Goal: Task Accomplishment & Management: Manage account settings

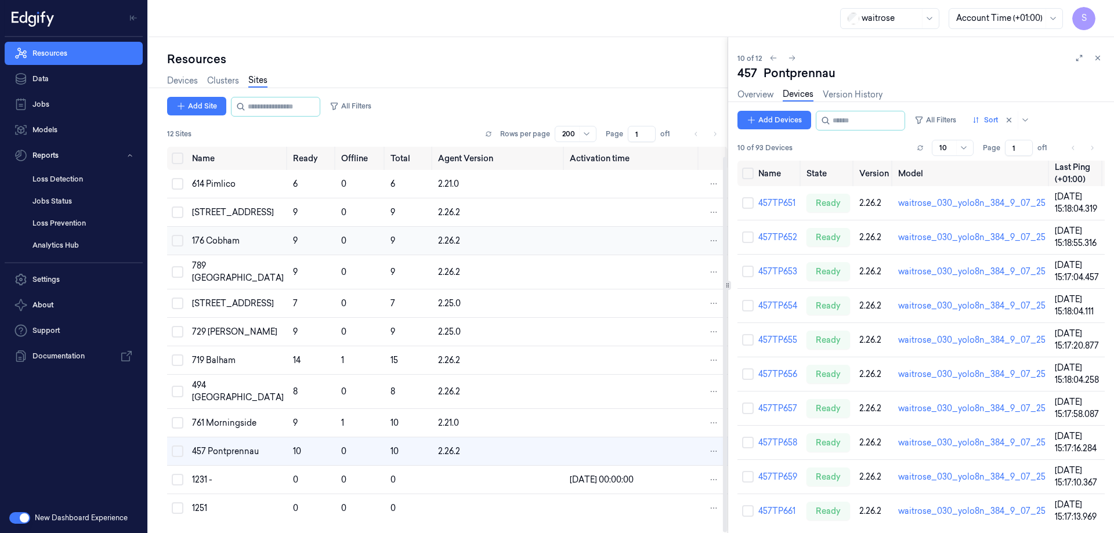
scroll to position [10, 0]
click at [772, 202] on link "457TP651" at bounding box center [776, 203] width 37 height 10
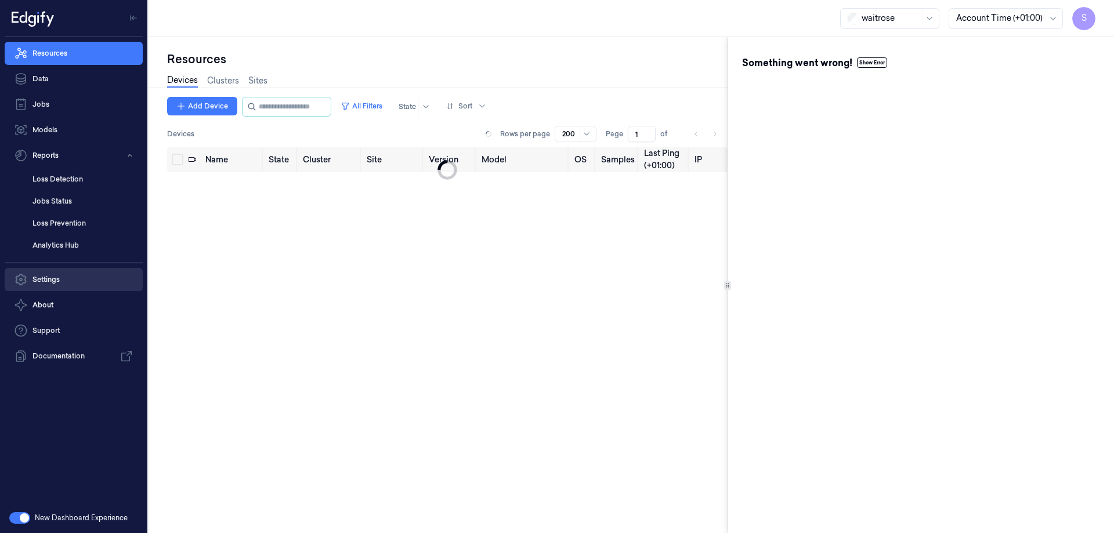
click at [70, 278] on link "Settings" at bounding box center [74, 279] width 138 height 23
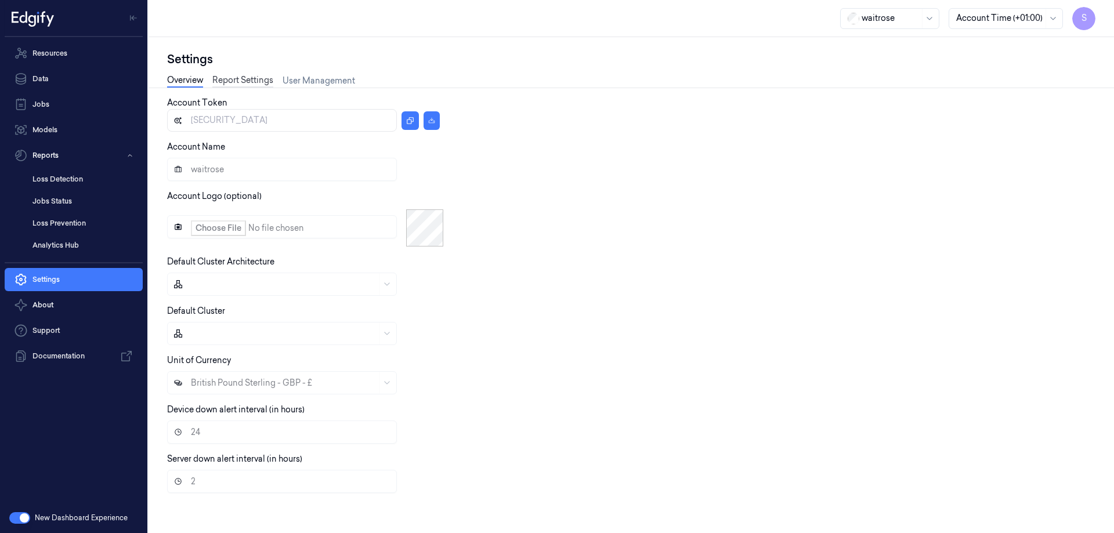
click at [249, 77] on link "Report Settings" at bounding box center [242, 80] width 61 height 13
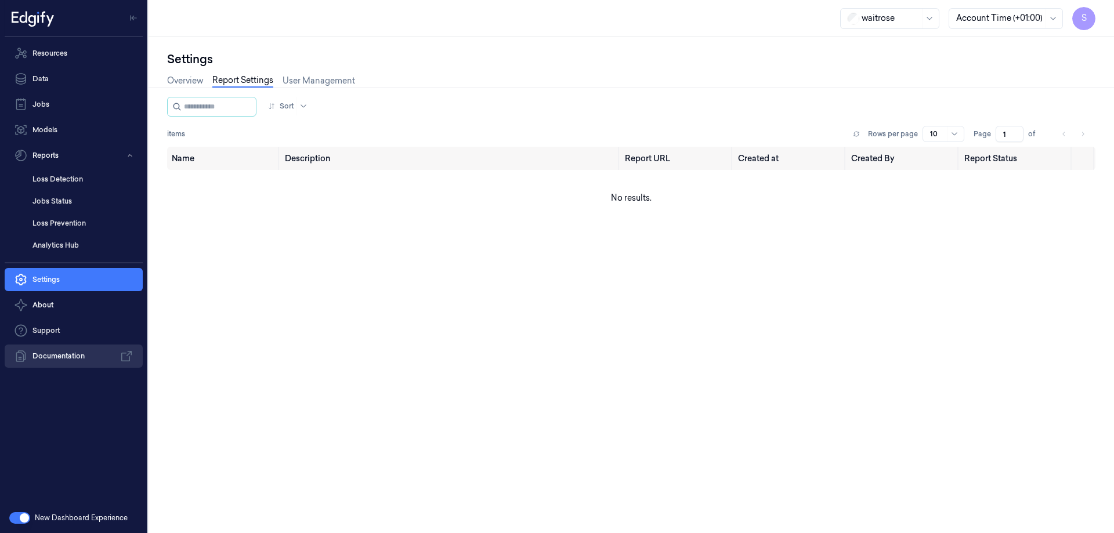
click at [56, 351] on link "Documentation" at bounding box center [74, 356] width 138 height 23
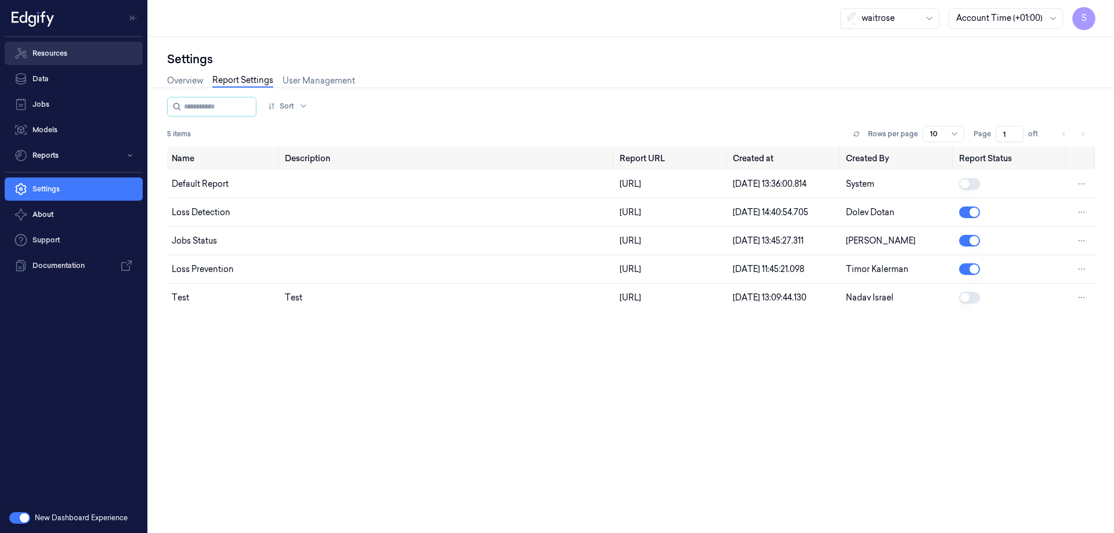
click at [57, 50] on link "Resources" at bounding box center [74, 53] width 138 height 23
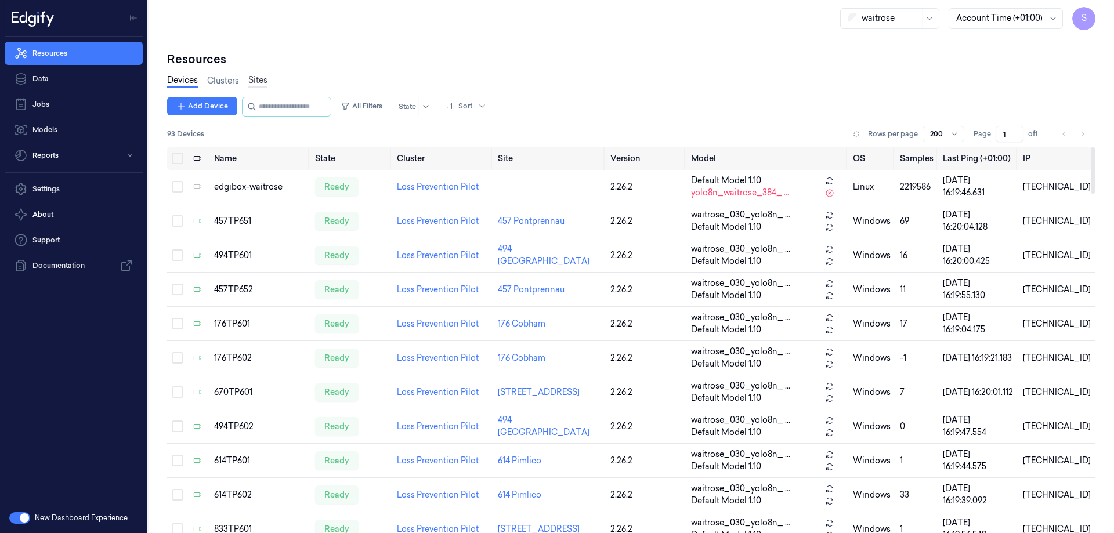
click at [251, 80] on link "Sites" at bounding box center [257, 80] width 19 height 13
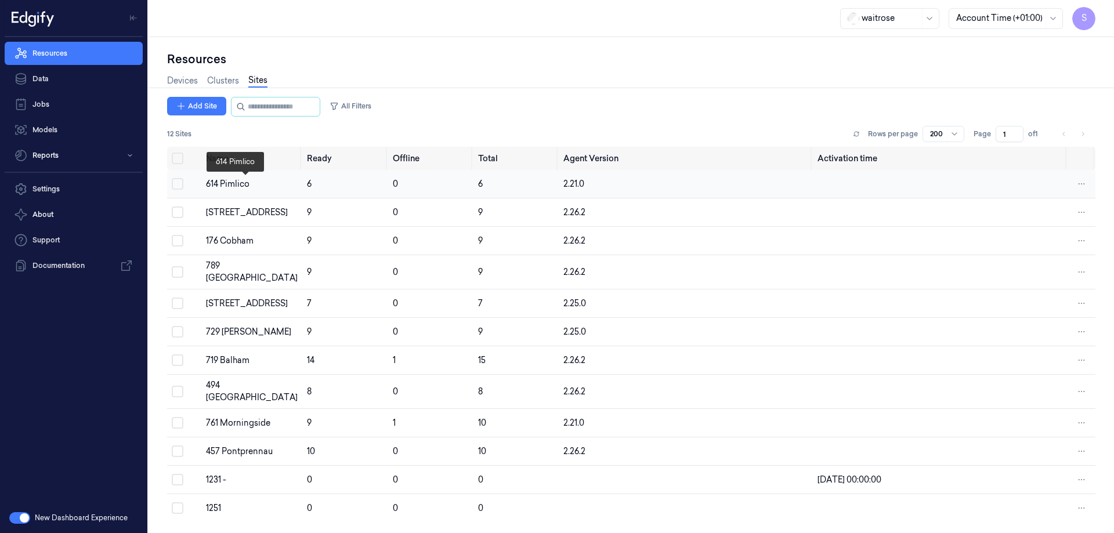
click at [228, 189] on div "614 Pimlico" at bounding box center [252, 184] width 92 height 12
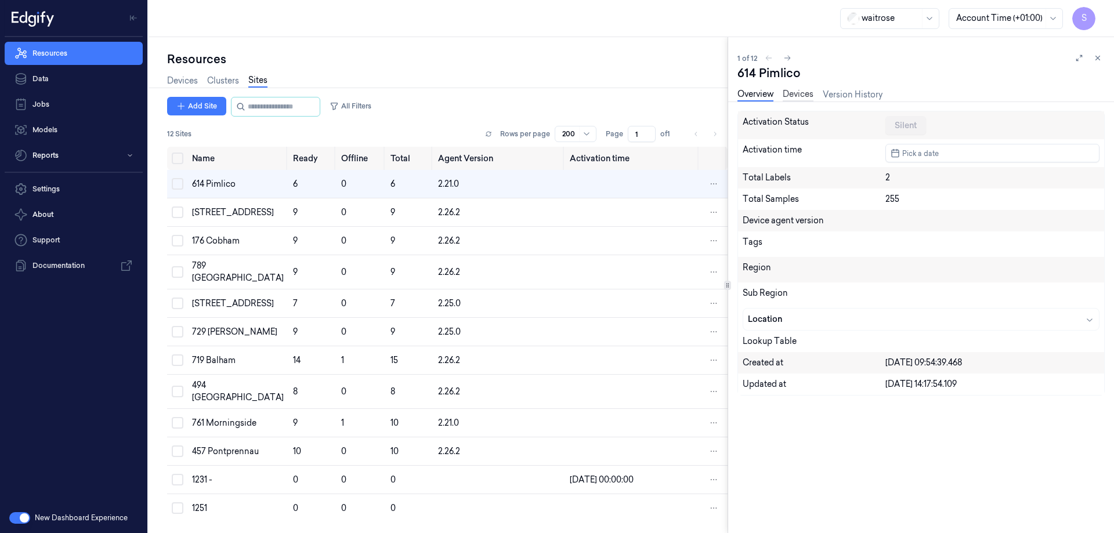
click at [791, 96] on link "Devices" at bounding box center [798, 94] width 31 height 13
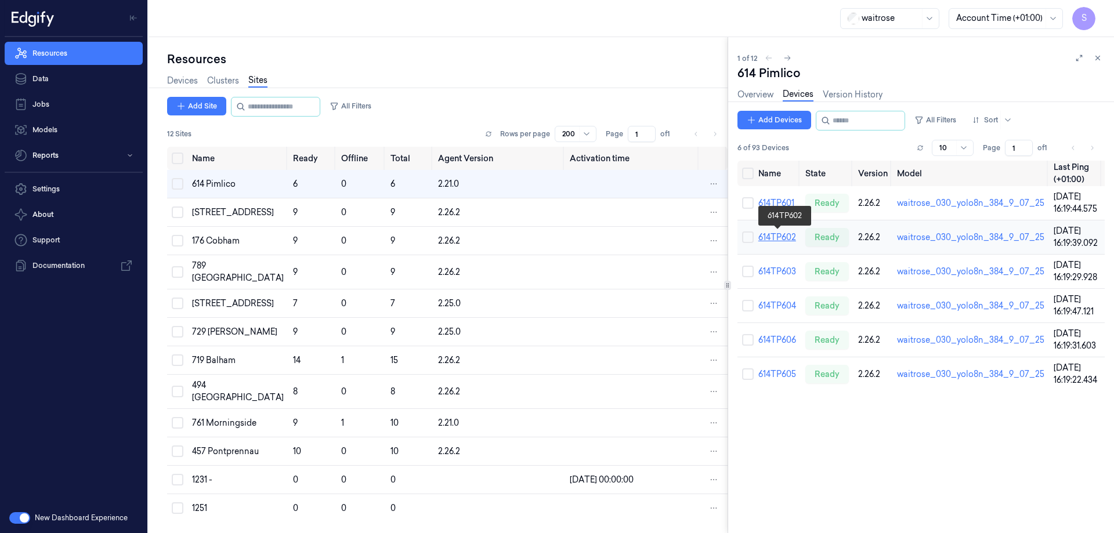
click at [770, 237] on link "614TP602" at bounding box center [777, 237] width 38 height 10
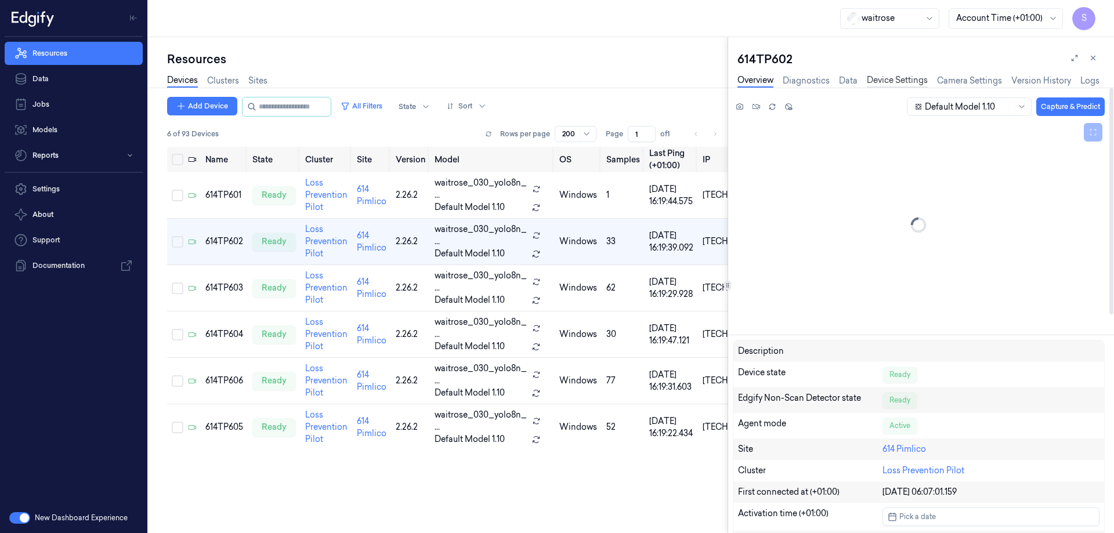
click at [886, 82] on link "Device Settings" at bounding box center [897, 80] width 61 height 13
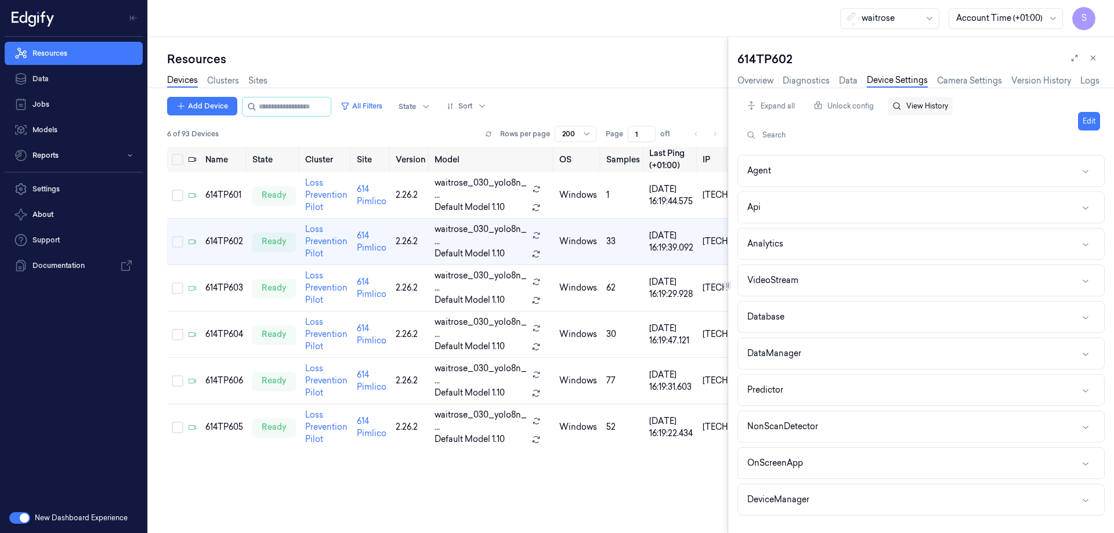
click at [893, 108] on icon "button" at bounding box center [896, 106] width 9 height 9
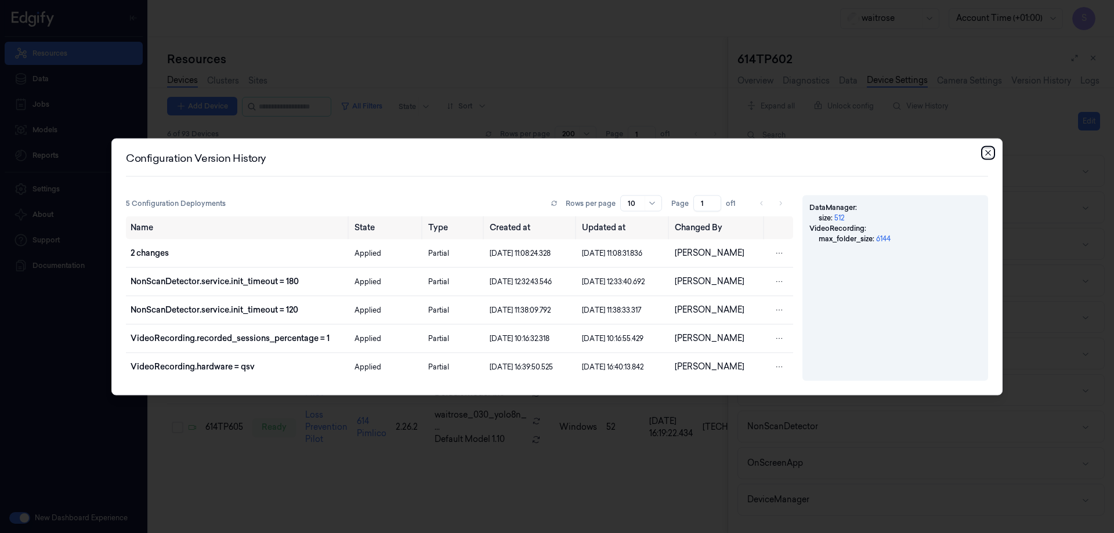
click at [990, 154] on icon "button" at bounding box center [987, 152] width 9 height 9
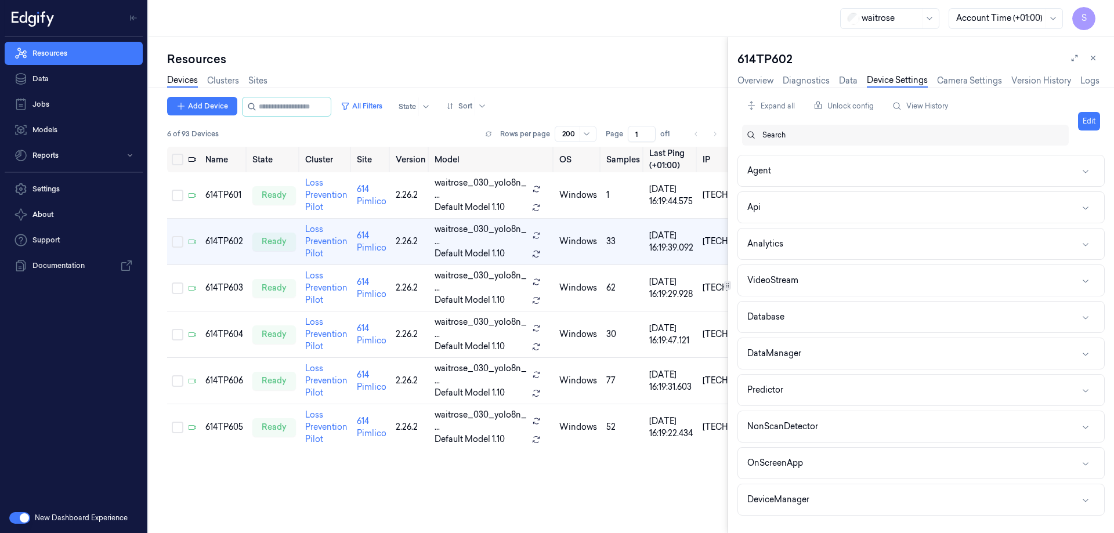
drag, startPoint x: 762, startPoint y: 137, endPoint x: 796, endPoint y: 135, distance: 33.7
click at [762, 136] on input "text" at bounding box center [763, 135] width 2 height 10
type input "confidence"
click at [771, 137] on div at bounding box center [910, 135] width 297 height 10
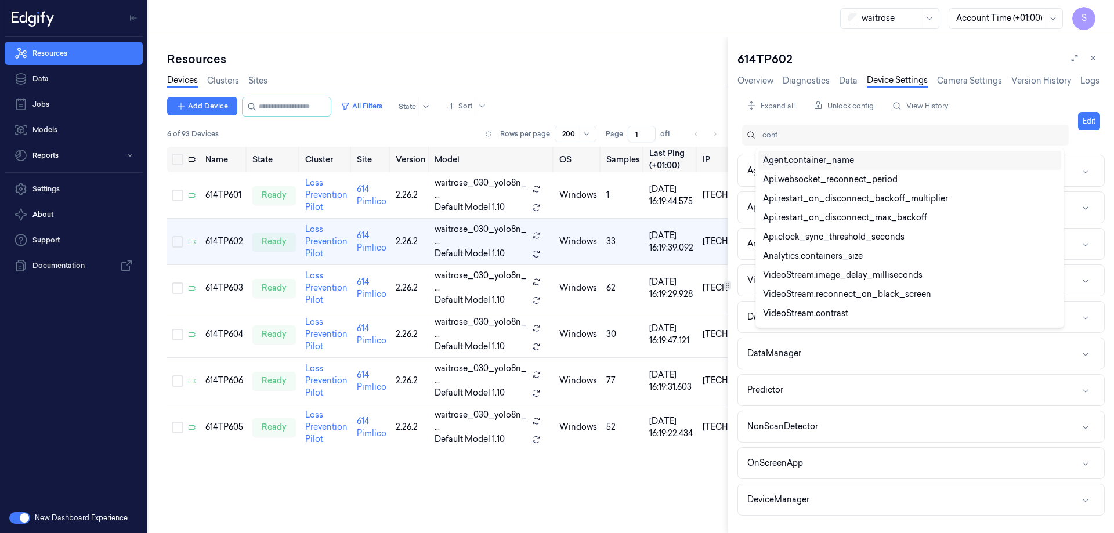
type input "confi"
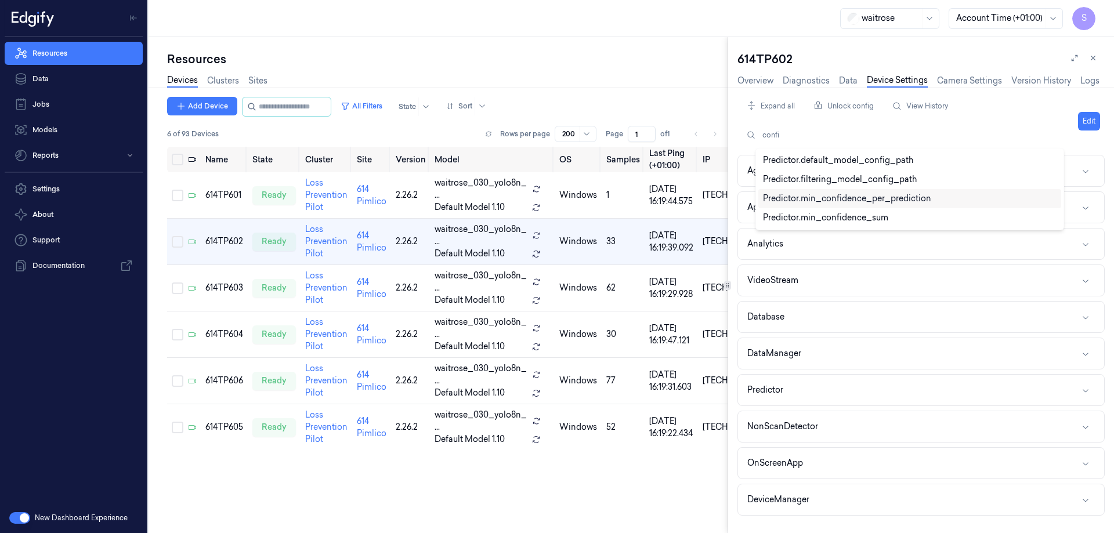
click at [813, 198] on div "Predictor.min_confidence_per_prediction" at bounding box center [847, 199] width 168 height 12
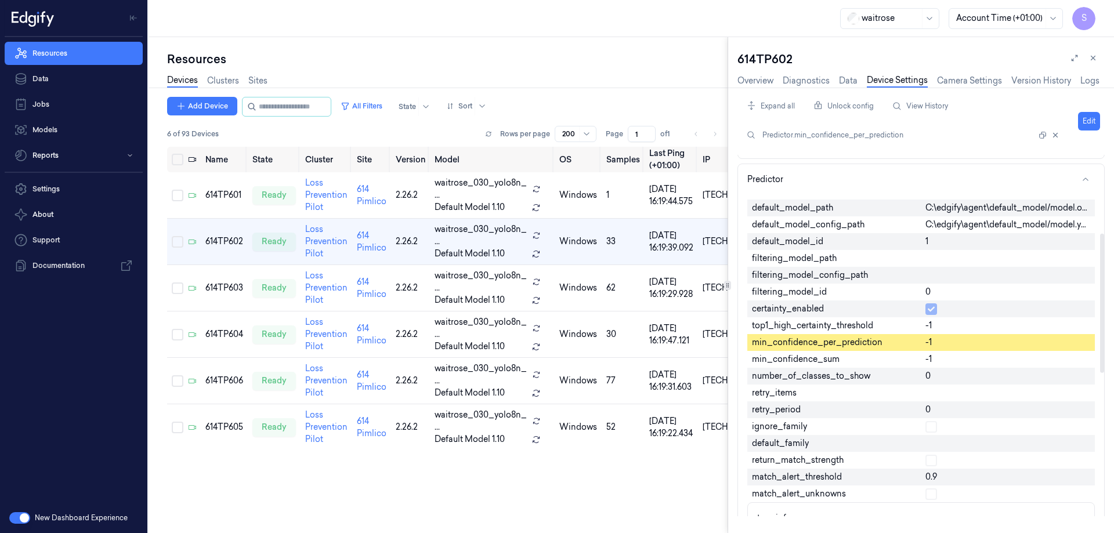
scroll to position [218, 0]
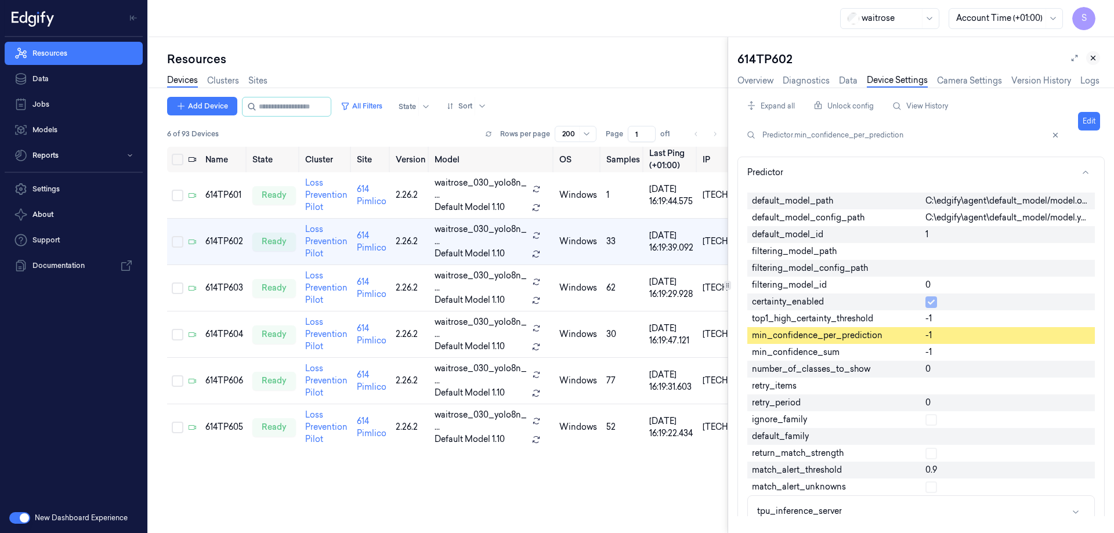
click at [1092, 55] on icon at bounding box center [1093, 58] width 8 height 8
